Goal: Task Accomplishment & Management: Use online tool/utility

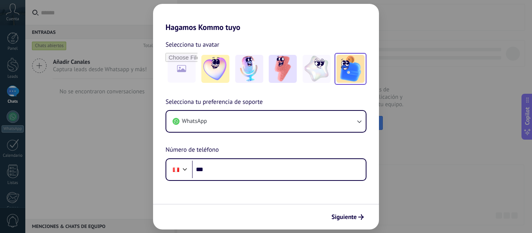
click at [350, 68] on img at bounding box center [351, 69] width 28 height 28
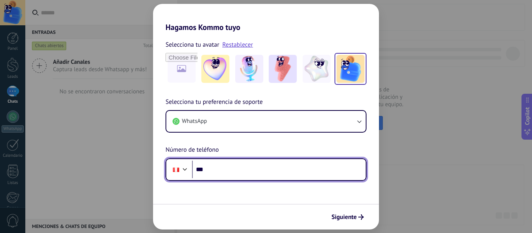
click at [224, 169] on input "***" at bounding box center [279, 170] width 174 height 18
paste input "**********"
type input "**********"
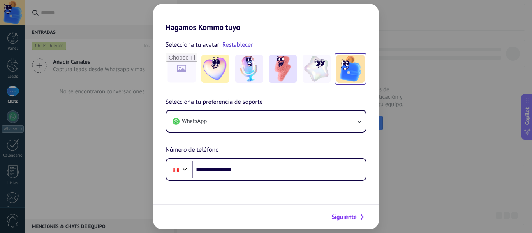
click at [347, 215] on span "Siguiente" at bounding box center [343, 217] width 25 height 5
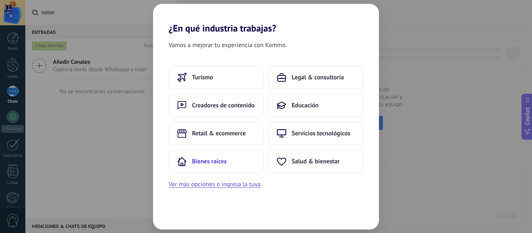
click at [203, 164] on span "Bienes raíces" at bounding box center [209, 162] width 35 height 8
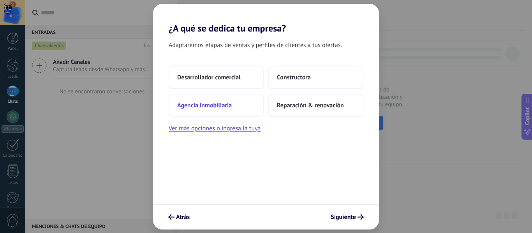
click at [211, 106] on span "Agencia inmobiliaria" at bounding box center [204, 106] width 55 height 8
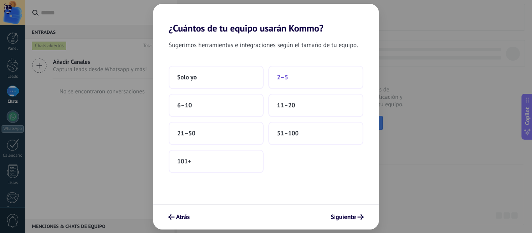
click at [297, 78] on button "2–5" at bounding box center [315, 77] width 95 height 23
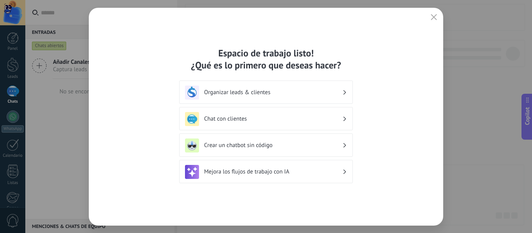
click at [340, 117] on h3 "Chat con clientes" at bounding box center [273, 118] width 138 height 7
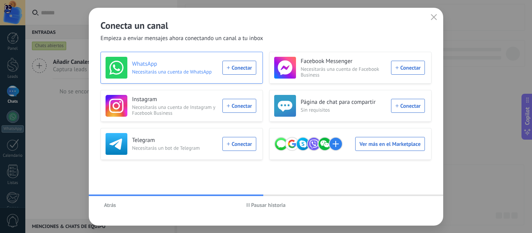
click at [245, 66] on div "WhatsApp Necesitarás una cuenta de WhatsApp Conectar" at bounding box center [181, 68] width 151 height 22
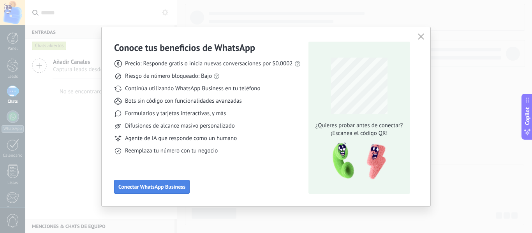
click at [166, 185] on span "Conectar WhatsApp Business" at bounding box center [151, 186] width 67 height 5
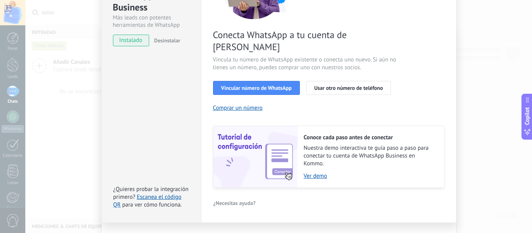
scroll to position [107, 0]
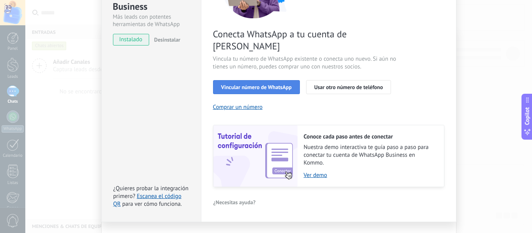
click at [275, 85] on span "Vincular número de WhatsApp" at bounding box center [256, 87] width 70 height 5
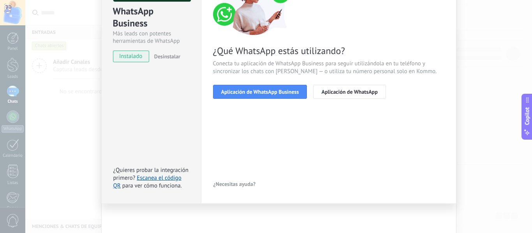
scroll to position [90, 0]
click at [280, 93] on span "Aplicación de WhatsApp Business" at bounding box center [260, 91] width 78 height 5
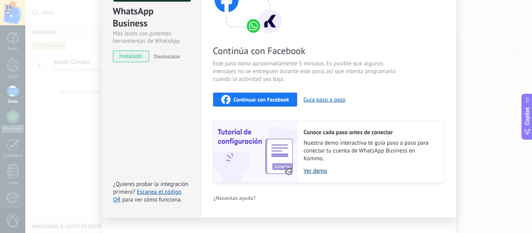
click at [312, 173] on link "Ver demo" at bounding box center [370, 170] width 132 height 7
click at [251, 99] on span "Continuar con Facebook" at bounding box center [262, 99] width 56 height 5
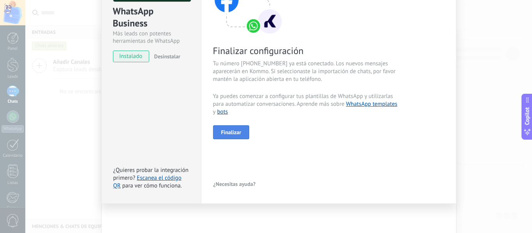
click at [229, 133] on span "Finalizar" at bounding box center [231, 132] width 20 height 5
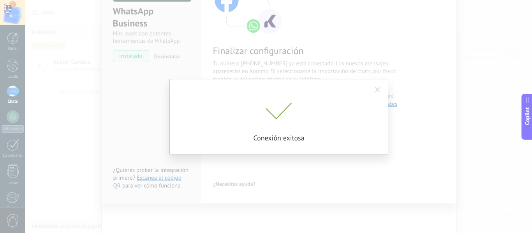
scroll to position [53, 0]
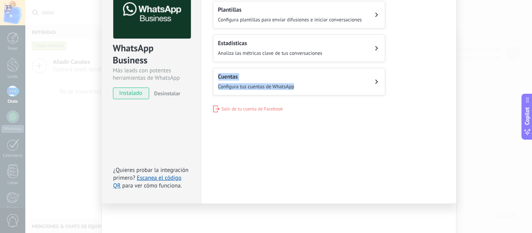
drag, startPoint x: 529, startPoint y: 63, endPoint x: 529, endPoint y: 41, distance: 21.4
click at [529, 41] on div "WhatsApp Business Más leads con potentes herramientas de WhatsApp instalado Des…" at bounding box center [278, 116] width 507 height 233
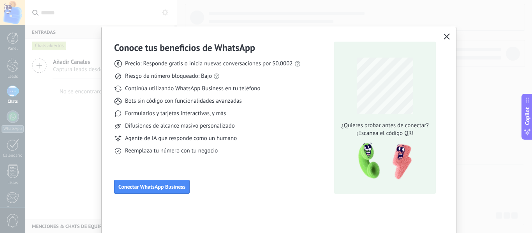
scroll to position [0, 0]
click at [446, 36] on use "button" at bounding box center [447, 36] width 6 height 6
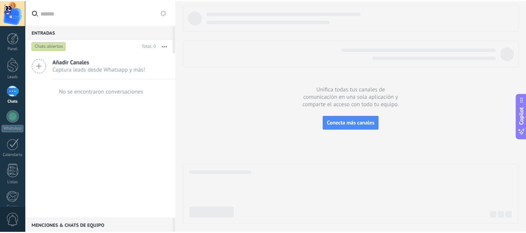
scroll to position [91, 0]
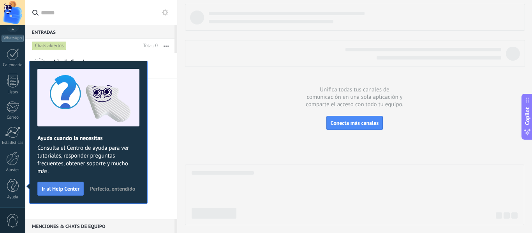
click at [62, 187] on span "Ir al Help Center" at bounding box center [61, 188] width 38 height 5
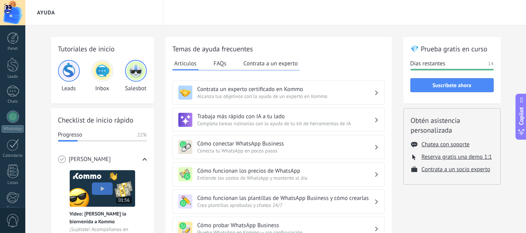
click at [216, 66] on button "FAQs" at bounding box center [220, 64] width 17 height 12
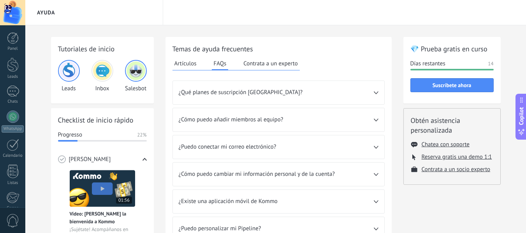
click at [375, 147] on icon at bounding box center [376, 147] width 5 height 3
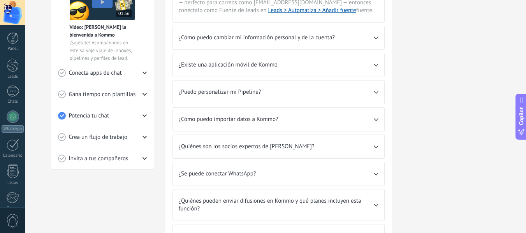
scroll to position [191, 0]
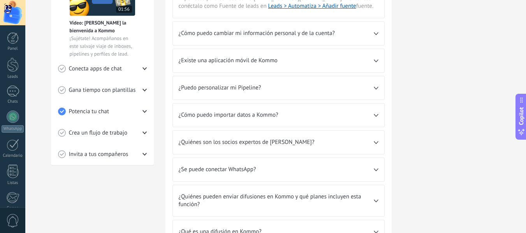
click at [143, 109] on icon at bounding box center [145, 111] width 4 height 4
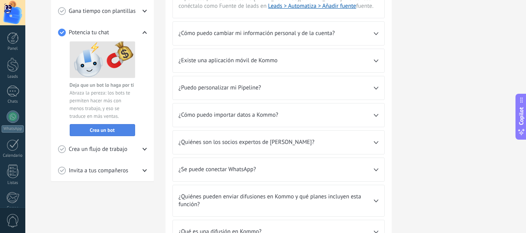
click at [111, 133] on span "Crea un bot" at bounding box center [102, 130] width 25 height 5
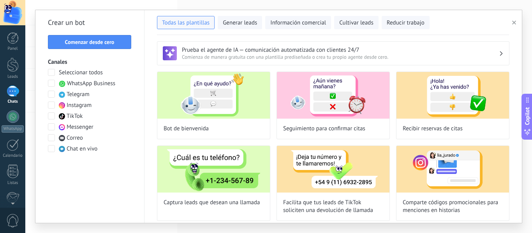
click at [526, 65] on div "**********" at bounding box center [278, 116] width 507 height 233
click at [214, 103] on img at bounding box center [213, 95] width 113 height 47
type input "**********"
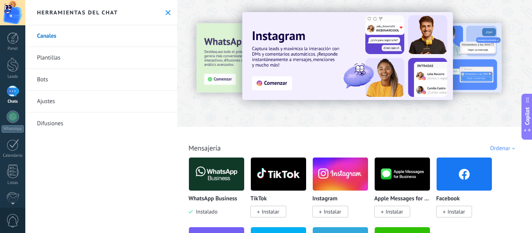
click at [42, 80] on link "Bots" at bounding box center [101, 80] width 152 height 22
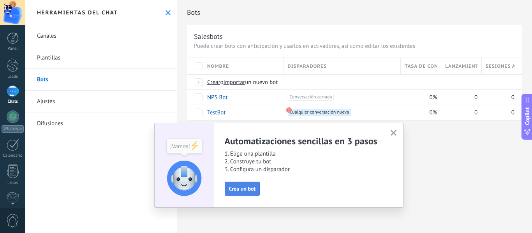
click at [240, 191] on span "Crea un bot" at bounding box center [242, 188] width 27 height 5
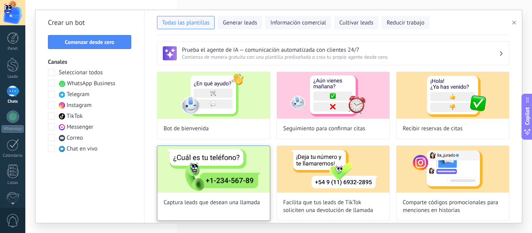
click at [203, 173] on img at bounding box center [213, 169] width 113 height 47
type input "**********"
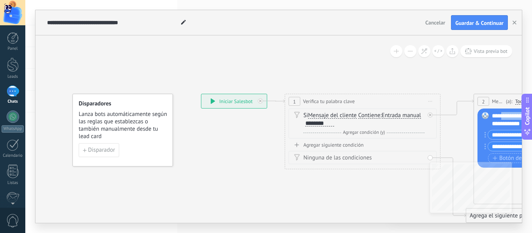
drag, startPoint x: 503, startPoint y: 118, endPoint x: 407, endPoint y: 139, distance: 98.1
click at [201, 94] on div "**********" at bounding box center [201, 94] width 0 height 0
